Goal: Task Accomplishment & Management: Complete application form

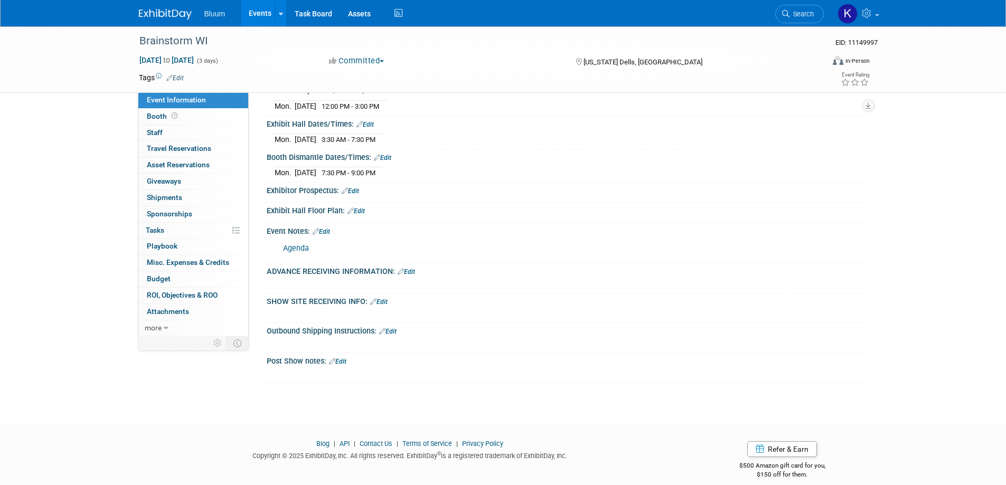
click at [261, 12] on link "Events" at bounding box center [260, 13] width 39 height 26
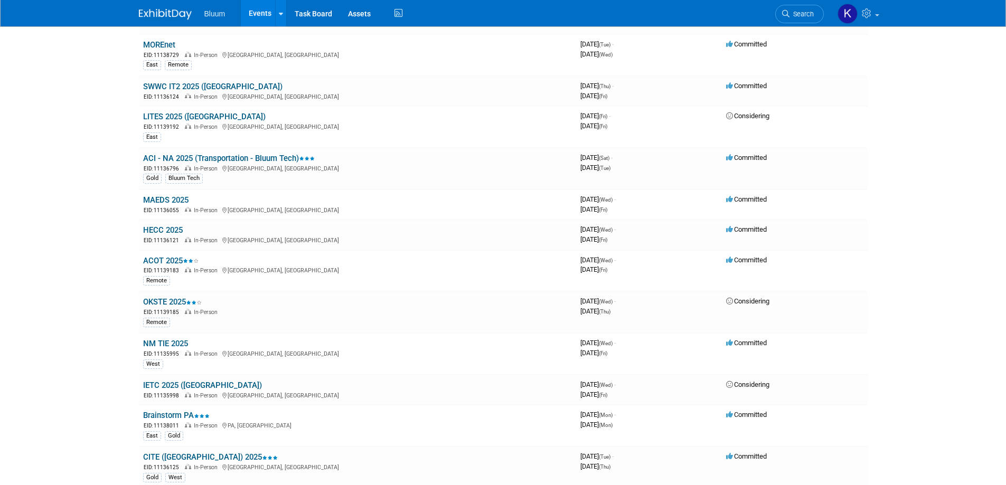
scroll to position [422, 0]
click at [175, 198] on link "MAEDS 2025" at bounding box center [165, 199] width 45 height 10
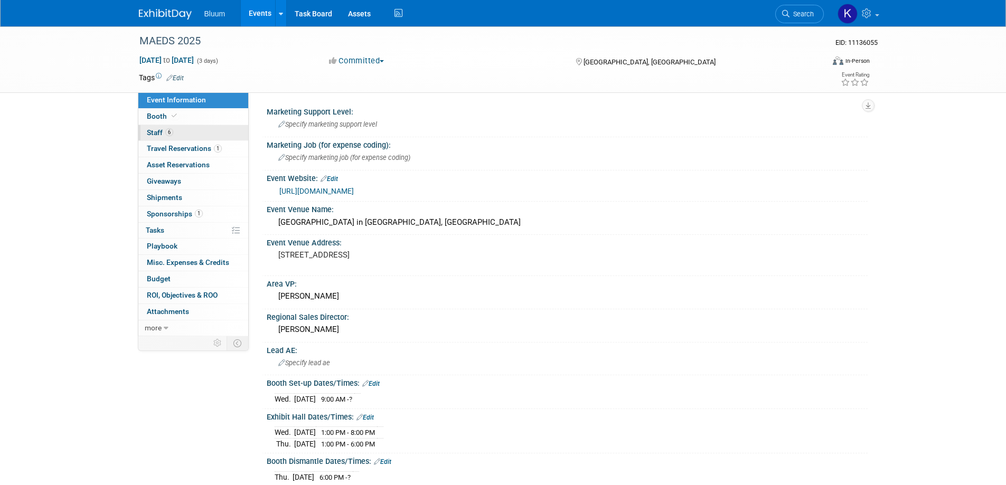
click at [155, 131] on span "Staff 6" at bounding box center [160, 132] width 26 height 8
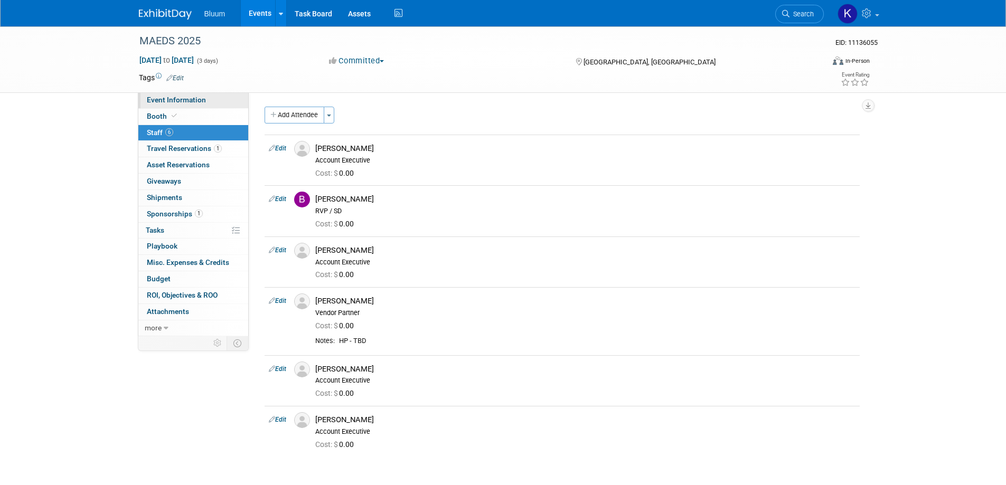
click at [171, 101] on span "Event Information" at bounding box center [176, 100] width 59 height 8
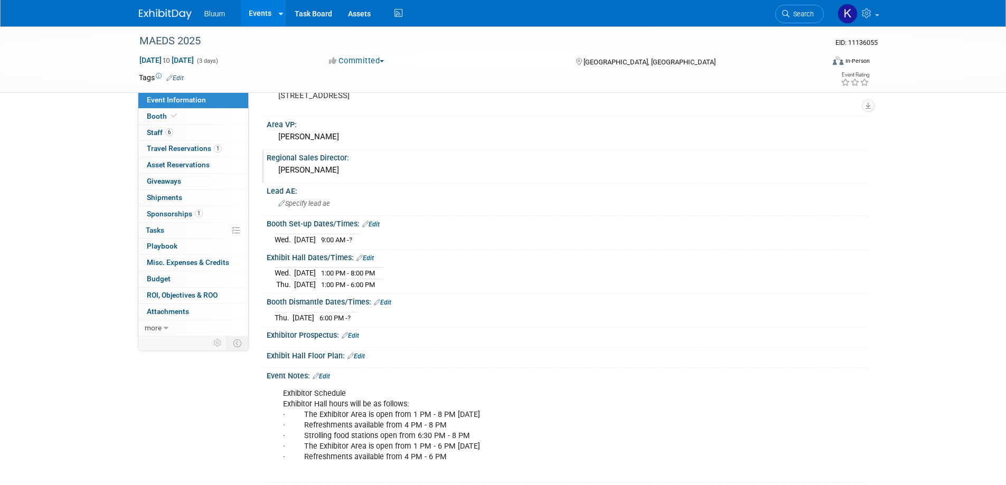
scroll to position [211, 0]
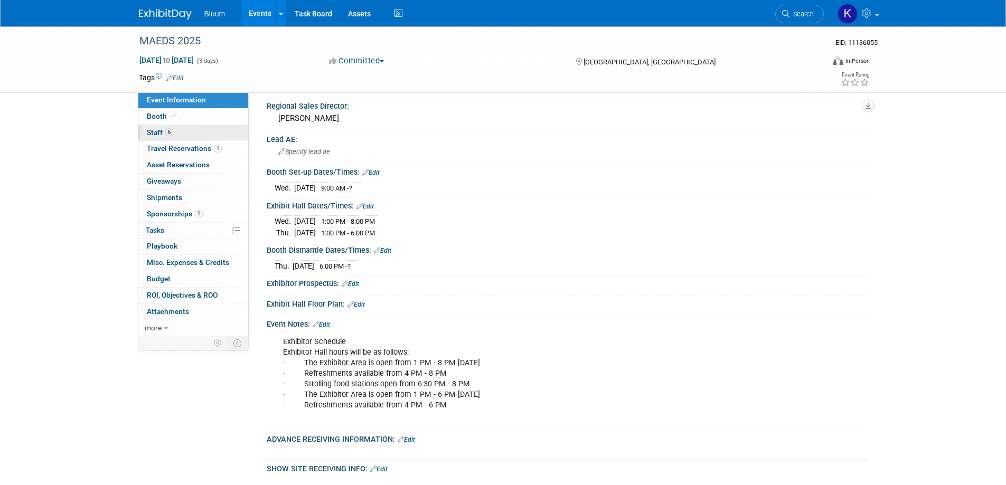
click at [149, 136] on span "Staff 6" at bounding box center [160, 132] width 26 height 8
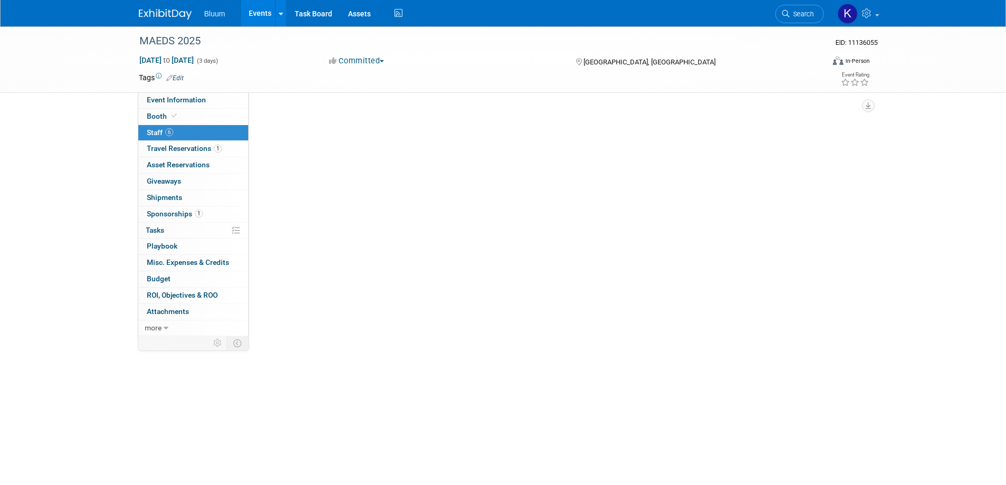
scroll to position [0, 0]
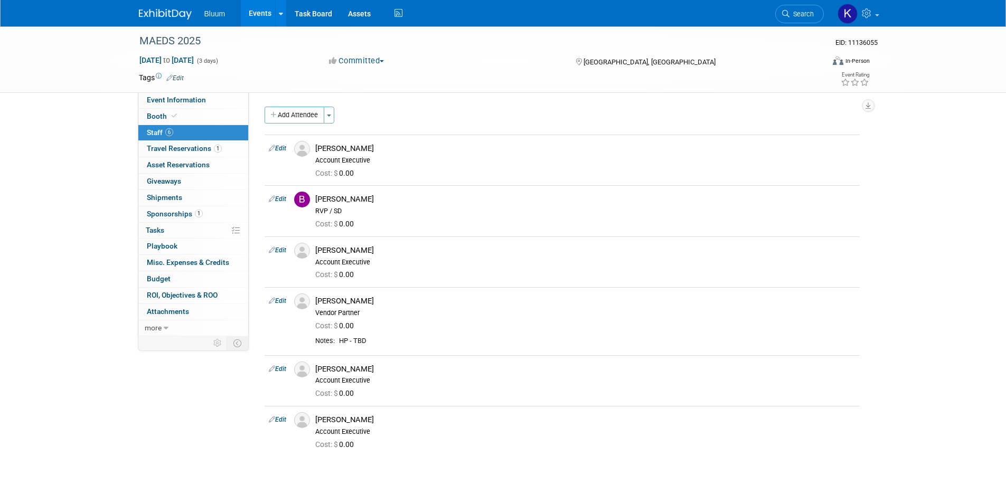
click at [255, 11] on link "Events" at bounding box center [260, 13] width 39 height 26
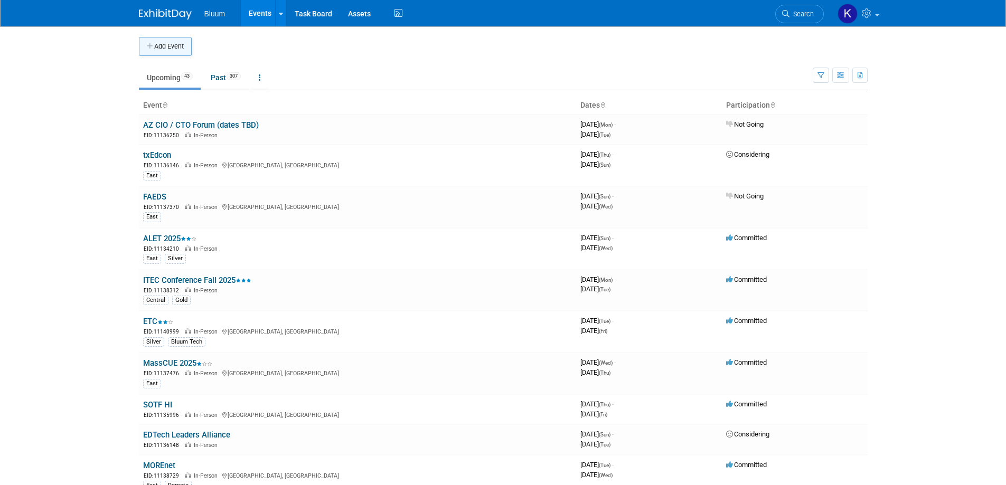
click at [161, 48] on button "Add Event" at bounding box center [165, 46] width 53 height 19
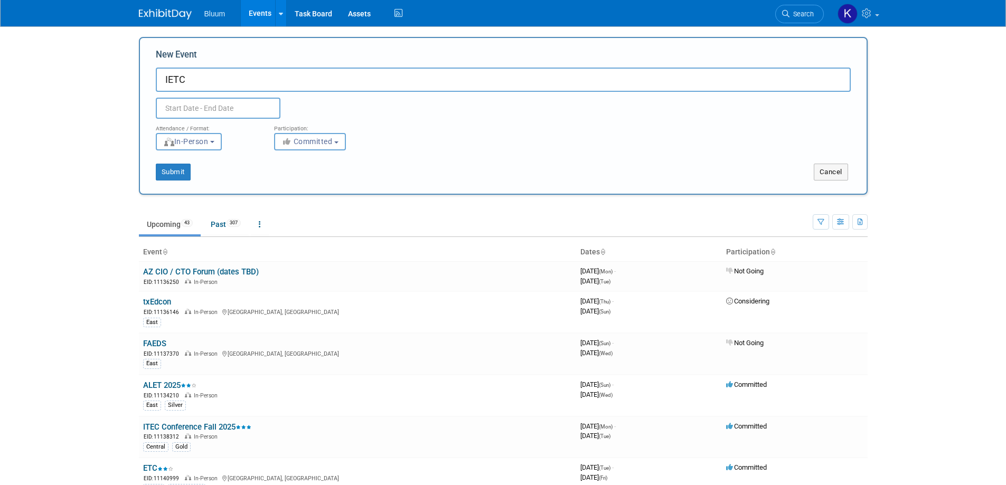
type input "IETC"
click at [189, 110] on input "text" at bounding box center [218, 108] width 125 height 21
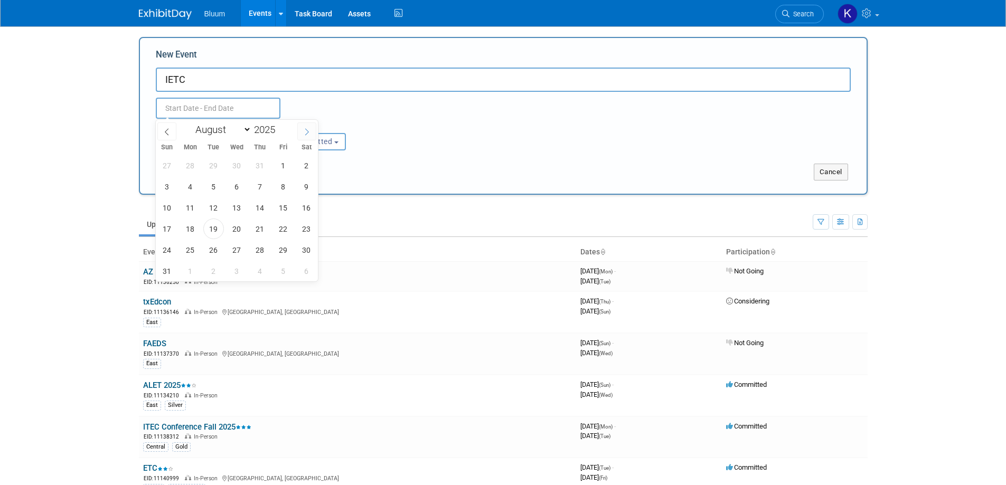
click at [311, 131] on icon at bounding box center [306, 131] width 7 height 7
click at [310, 131] on icon at bounding box center [306, 131] width 7 height 7
click at [309, 129] on icon at bounding box center [306, 131] width 7 height 7
click at [166, 132] on icon at bounding box center [166, 131] width 7 height 7
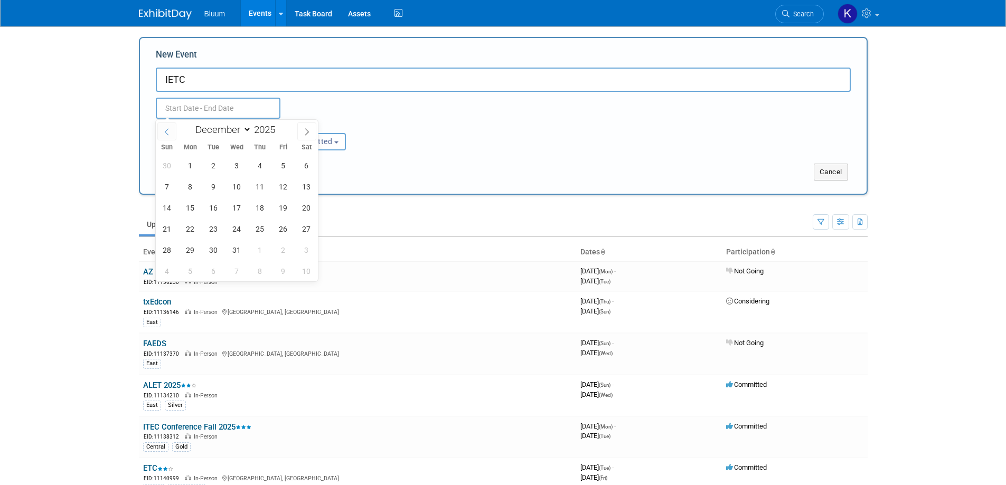
select select "10"
click at [234, 211] on span "12" at bounding box center [237, 208] width 21 height 21
click at [286, 210] on span "14" at bounding box center [283, 208] width 21 height 21
type input "Nov 12, 2025 to Nov 14, 2025"
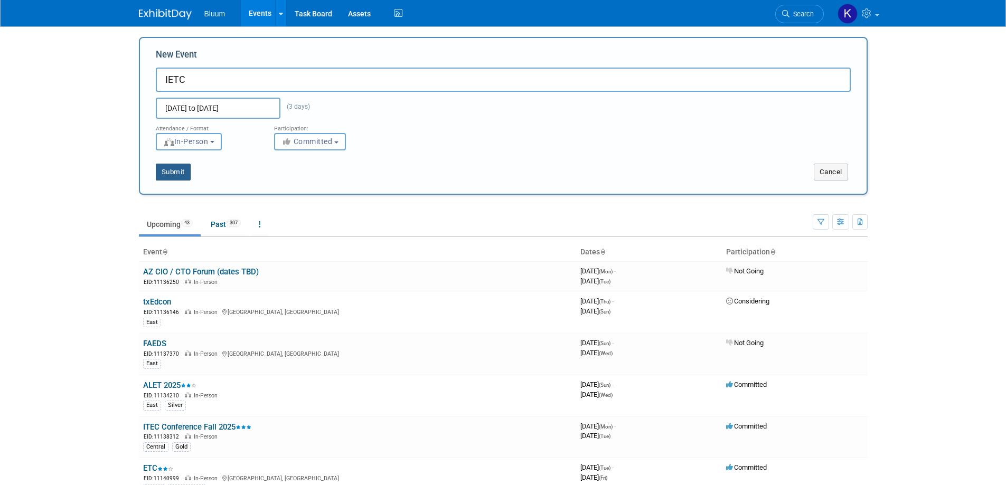
click at [174, 175] on button "Submit" at bounding box center [173, 172] width 35 height 17
type input "IETC"
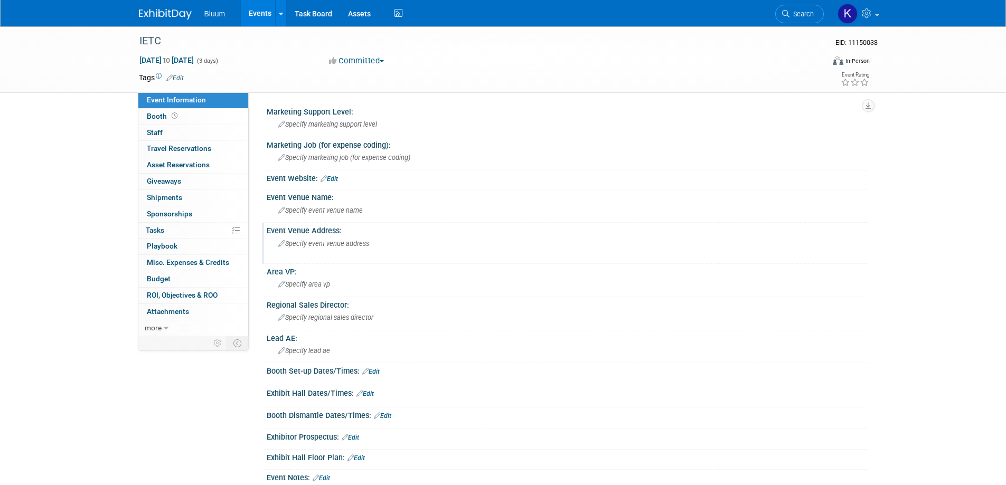
click at [317, 243] on span "Specify event venue address" at bounding box center [323, 244] width 91 height 8
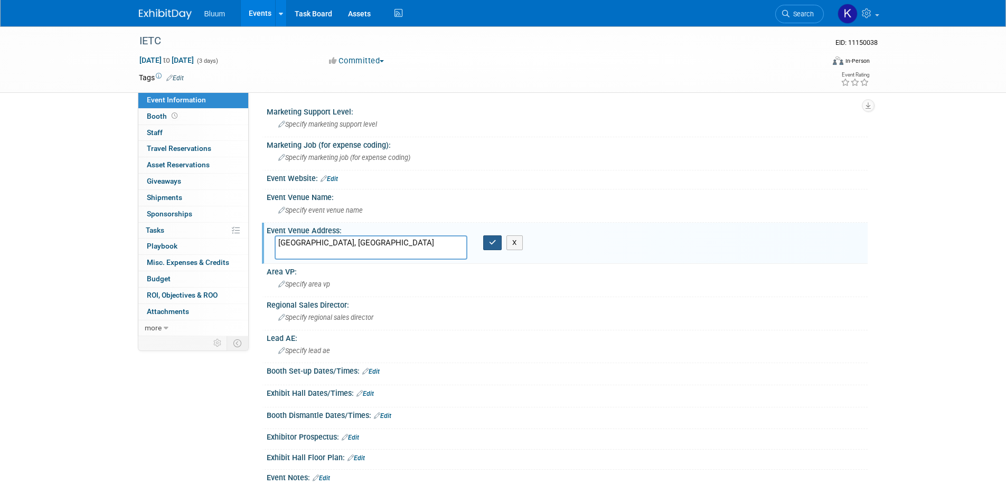
type textarea "[GEOGRAPHIC_DATA], [GEOGRAPHIC_DATA]"
click at [491, 241] on icon "button" at bounding box center [492, 242] width 7 height 7
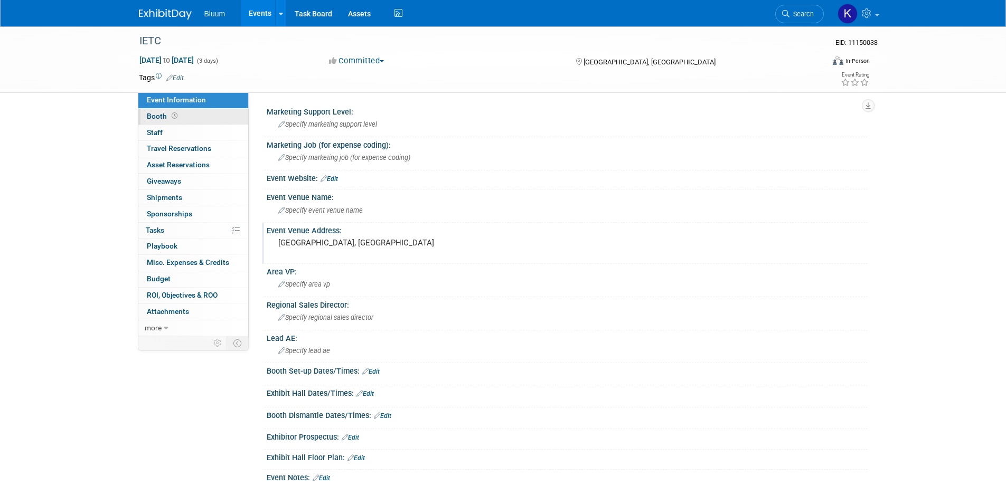
click at [158, 114] on span "Booth" at bounding box center [163, 116] width 33 height 8
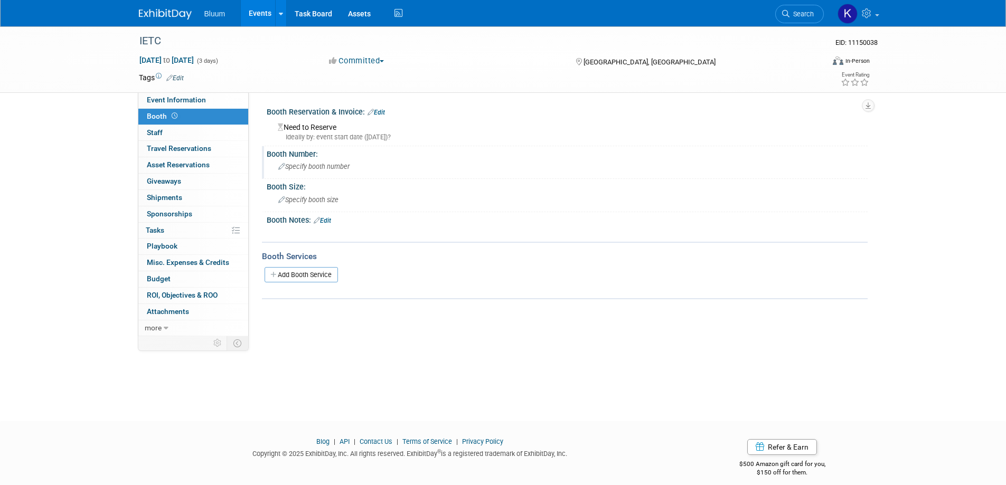
click at [324, 168] on span "Specify booth number" at bounding box center [313, 167] width 71 height 8
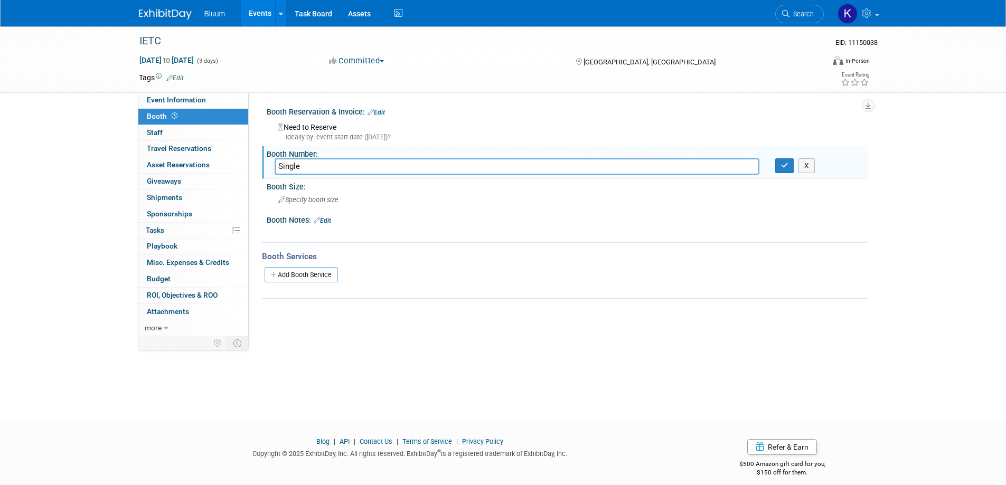
type input "Single"
drag, startPoint x: 313, startPoint y: 167, endPoint x: 239, endPoint y: 168, distance: 73.9
click at [239, 168] on div "Event Information Event Info Booth Booth 0 Staff 0 Staff 0 Travel Reservations …" at bounding box center [503, 181] width 745 height 310
click at [811, 166] on button "X" at bounding box center [806, 165] width 16 height 15
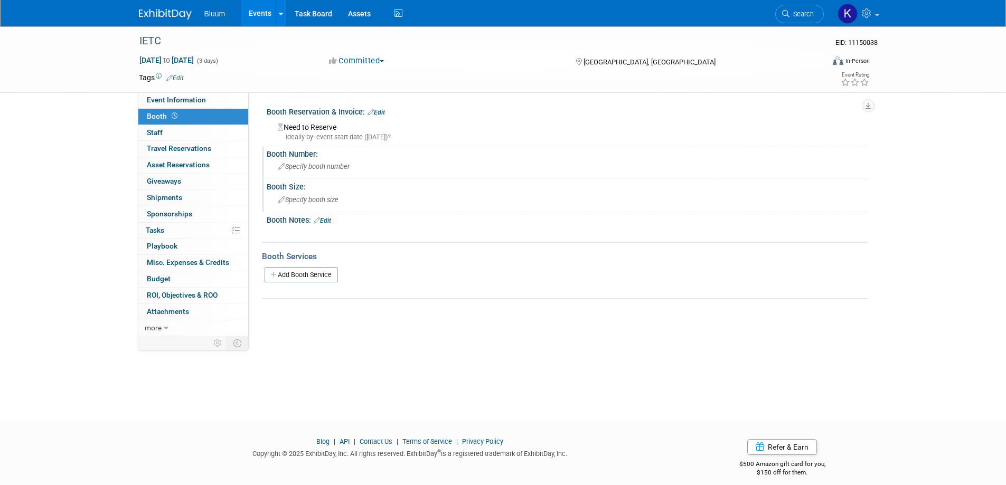
click at [308, 203] on span "Specify booth size" at bounding box center [308, 200] width 60 height 8
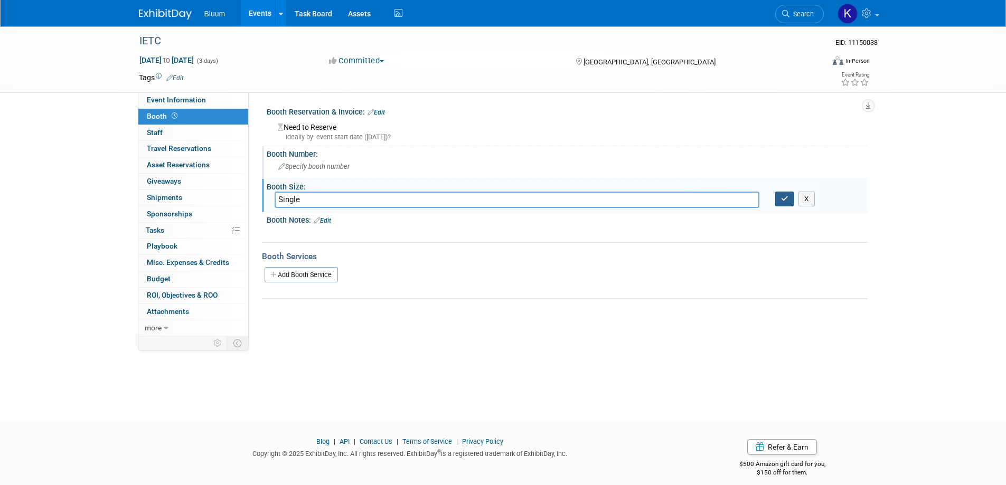
type input "Single"
click at [780, 201] on button "button" at bounding box center [784, 199] width 19 height 15
